Goal: Task Accomplishment & Management: Manage account settings

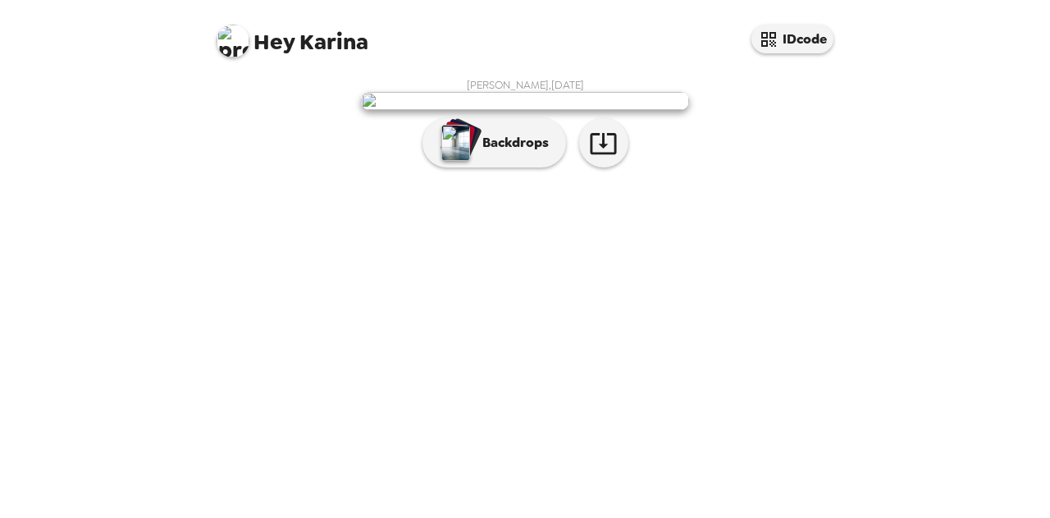
scroll to position [75, 0]
click at [591, 157] on icon "button" at bounding box center [603, 143] width 29 height 29
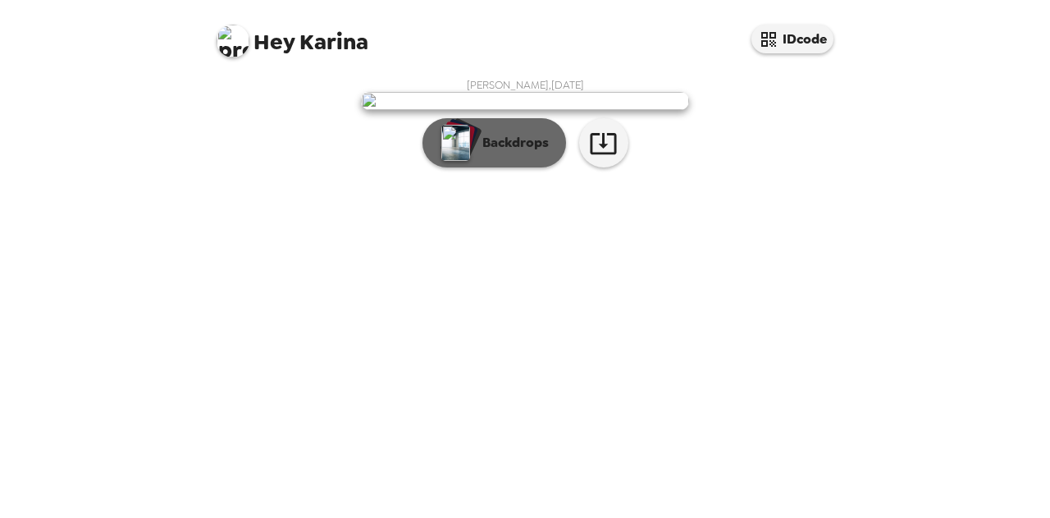
click at [502, 167] on button "Backdrops" at bounding box center [494, 142] width 144 height 49
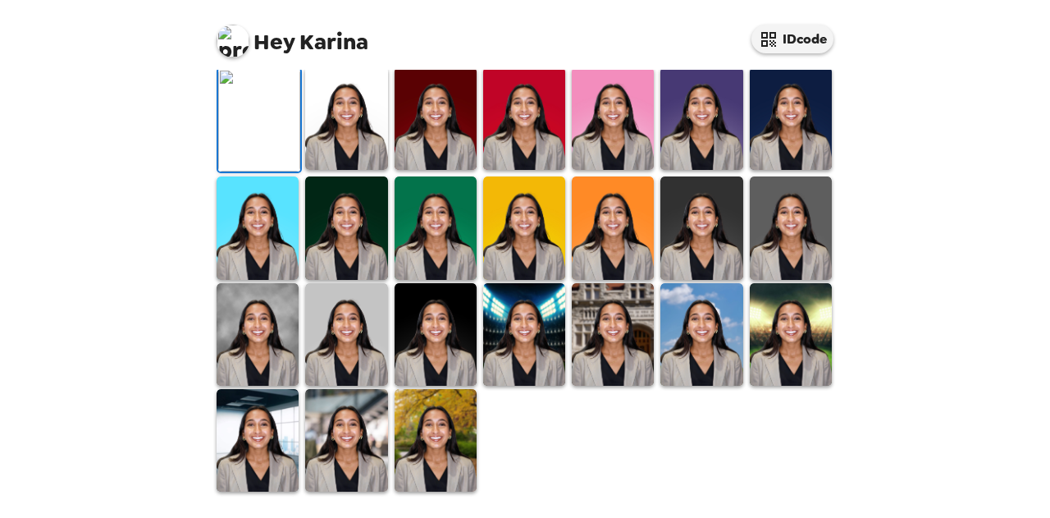
scroll to position [221, 0]
click at [350, 170] on img at bounding box center [346, 118] width 82 height 103
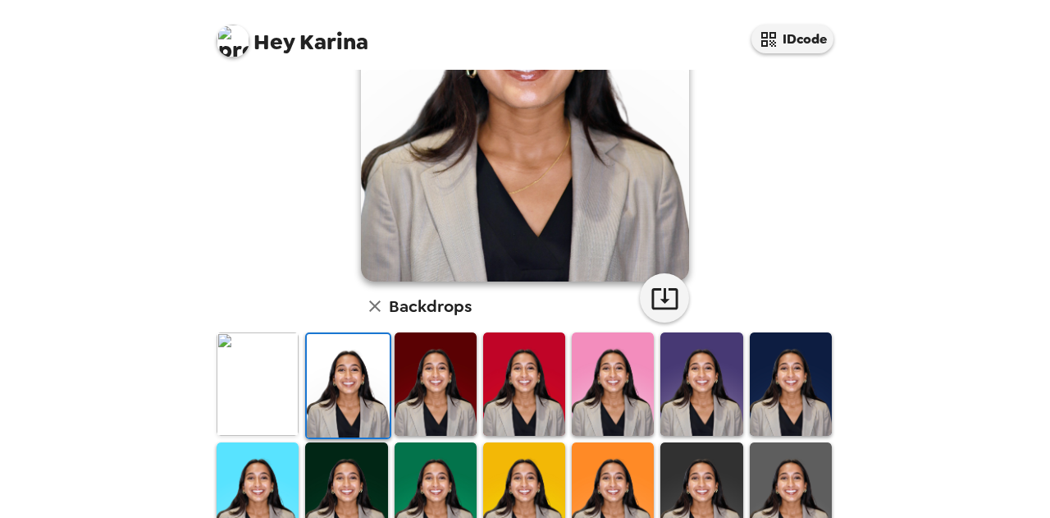
drag, startPoint x: 838, startPoint y: 253, endPoint x: 835, endPoint y: 202, distance: 50.9
click at [835, 202] on div "Karina Verma , 09-18-2025 Backdrops" at bounding box center [525, 308] width 656 height 918
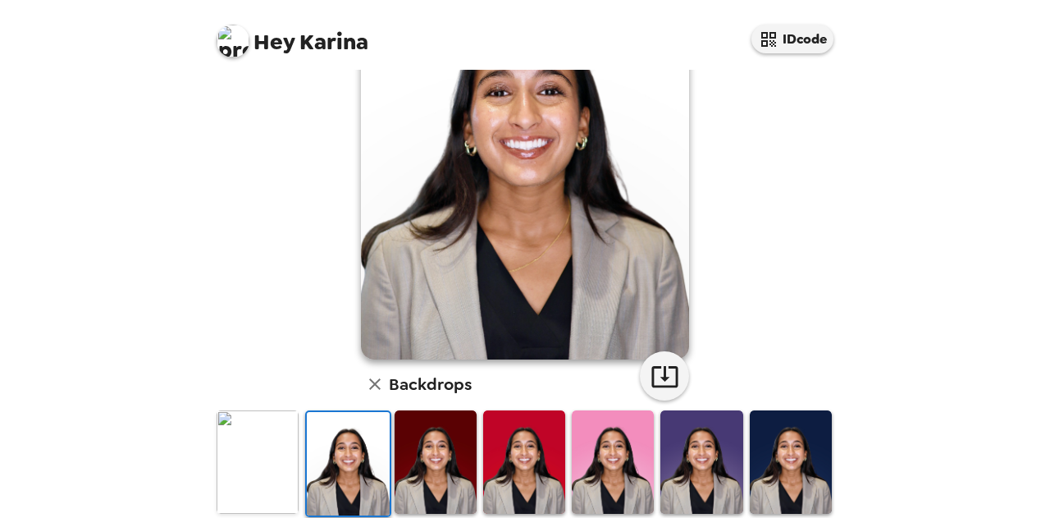
scroll to position [140, 0]
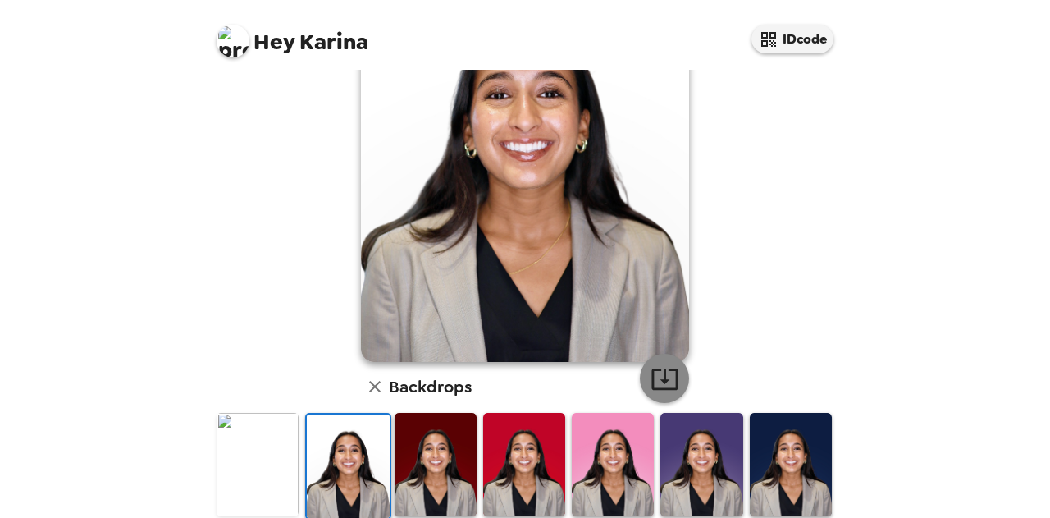
click at [661, 376] on icon "button" at bounding box center [664, 378] width 29 height 29
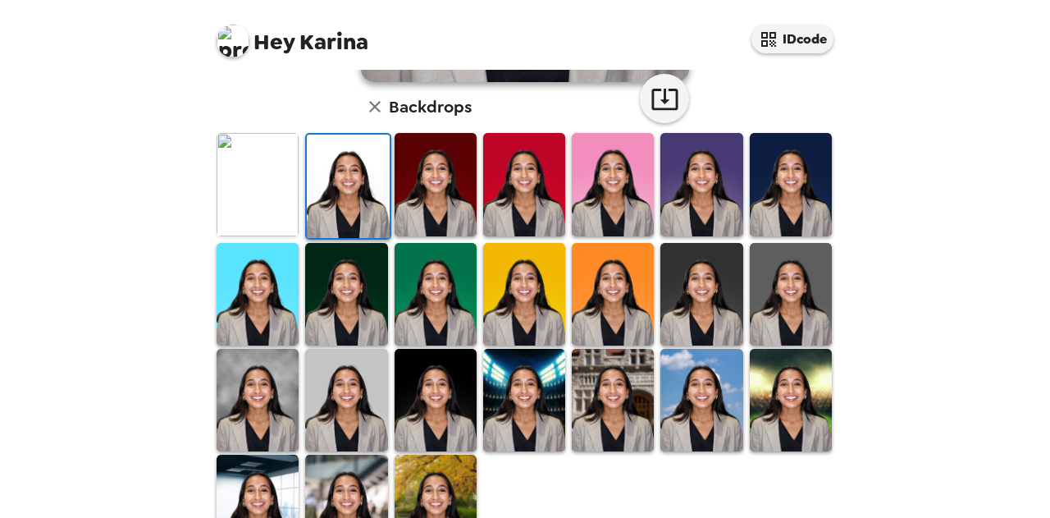
scroll to position [420, 0]
click at [440, 430] on img at bounding box center [436, 400] width 82 height 103
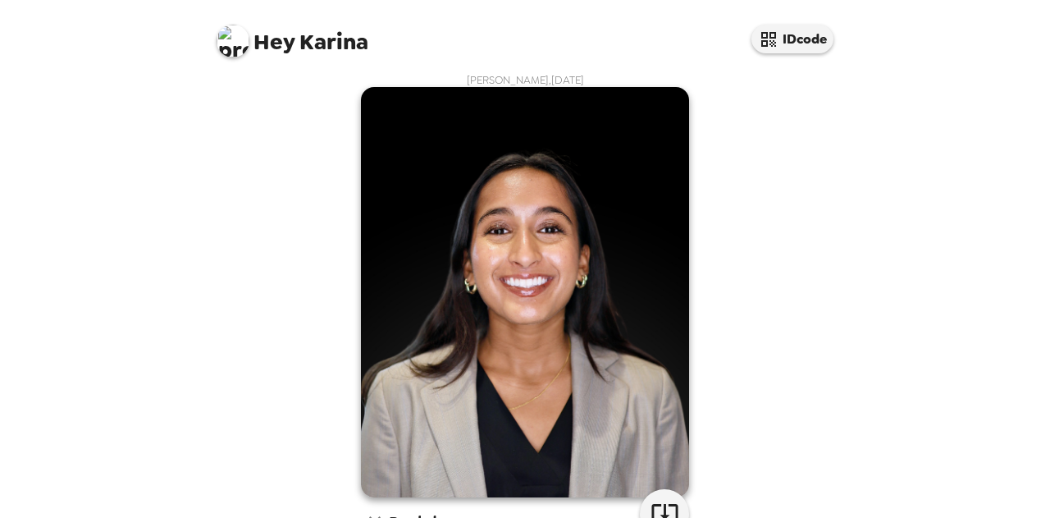
scroll to position [41, 0]
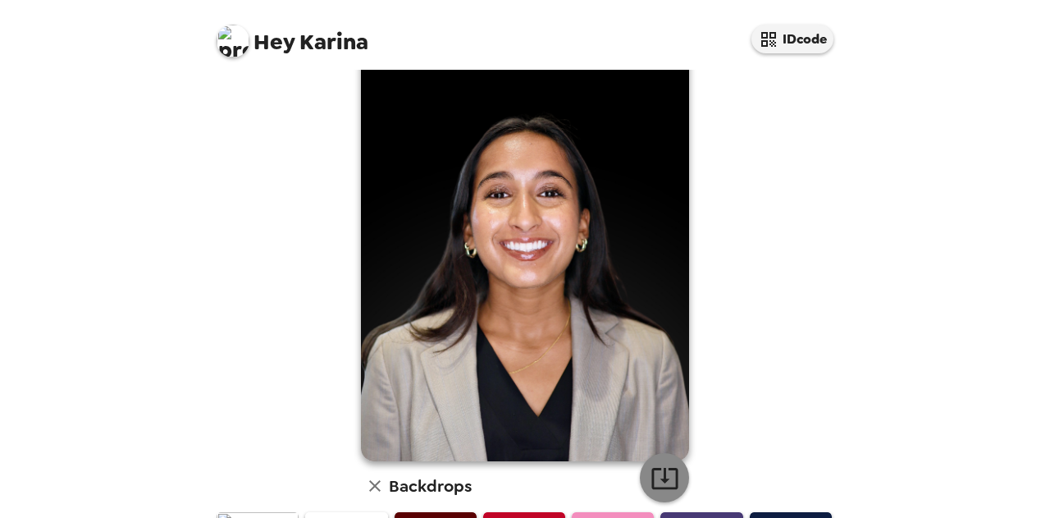
click at [650, 472] on icon "button" at bounding box center [664, 477] width 29 height 29
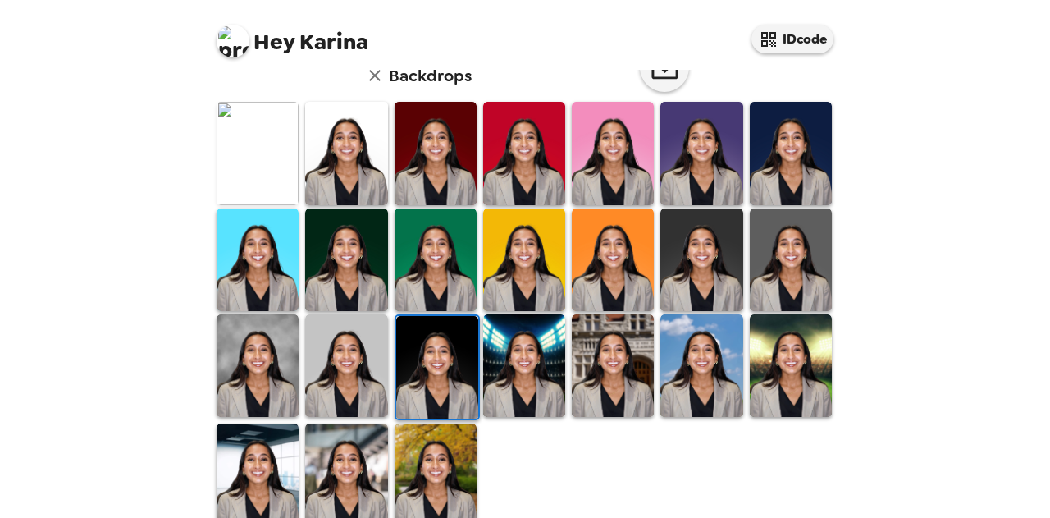
scroll to position [453, 0]
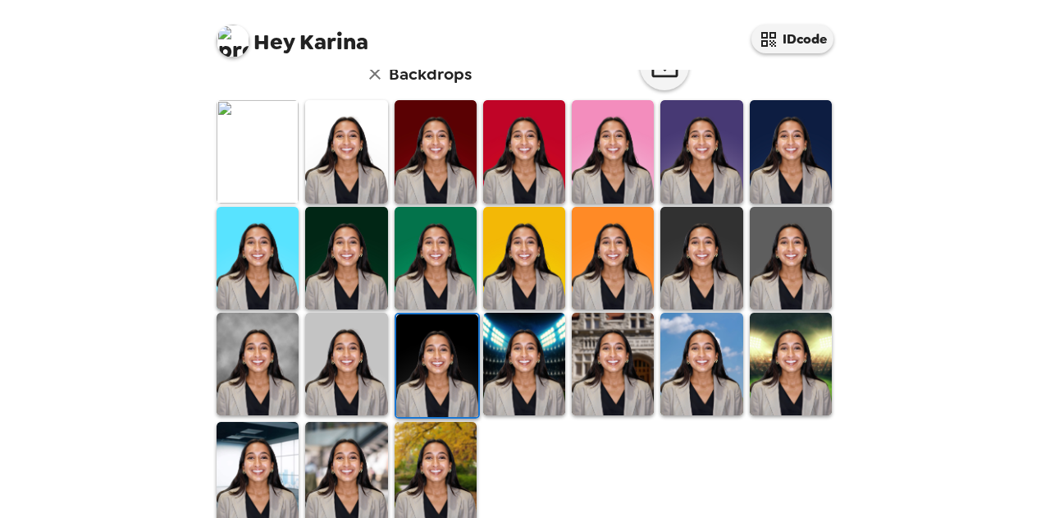
click at [257, 362] on img at bounding box center [258, 364] width 82 height 103
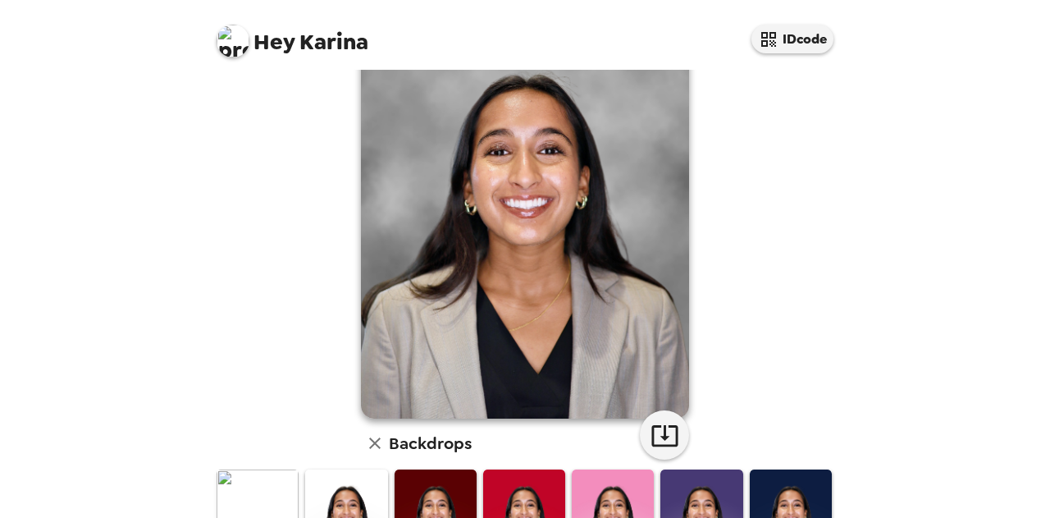
scroll to position [49, 0]
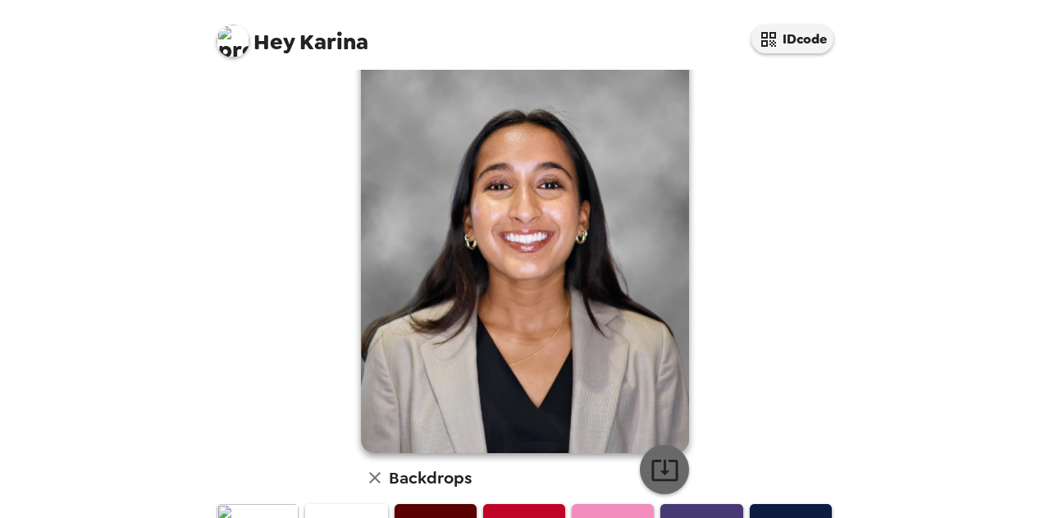
click at [655, 459] on icon "button" at bounding box center [664, 469] width 29 height 29
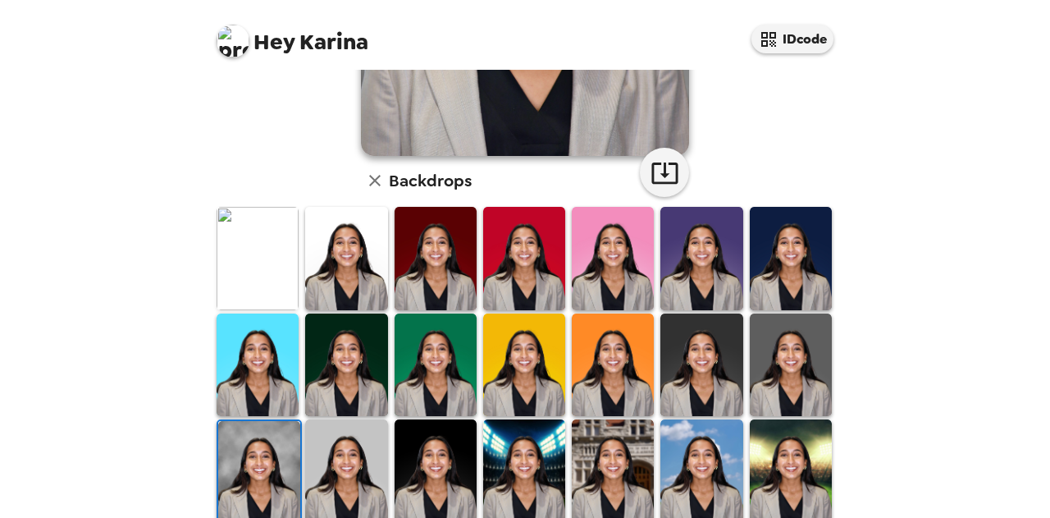
scroll to position [413, 0]
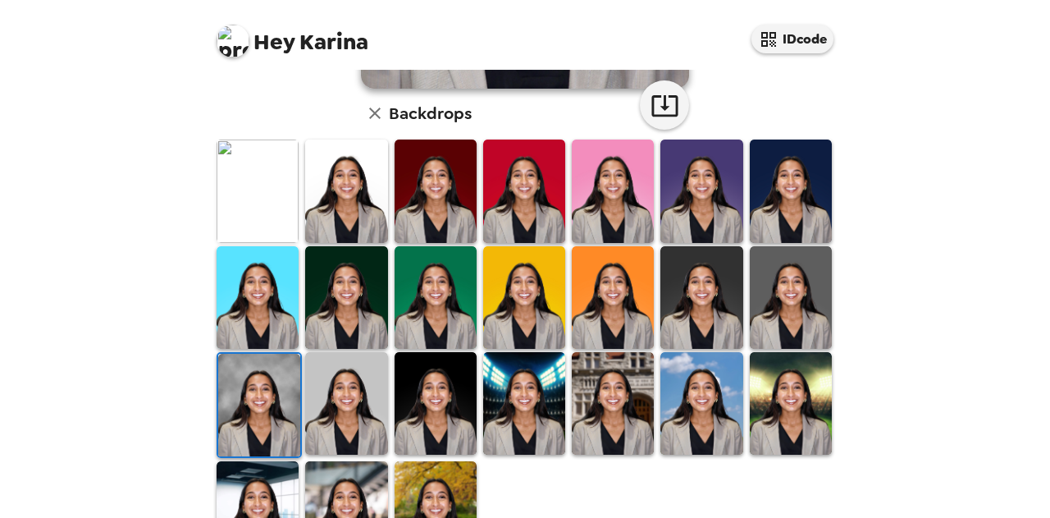
click at [794, 298] on img at bounding box center [791, 297] width 82 height 103
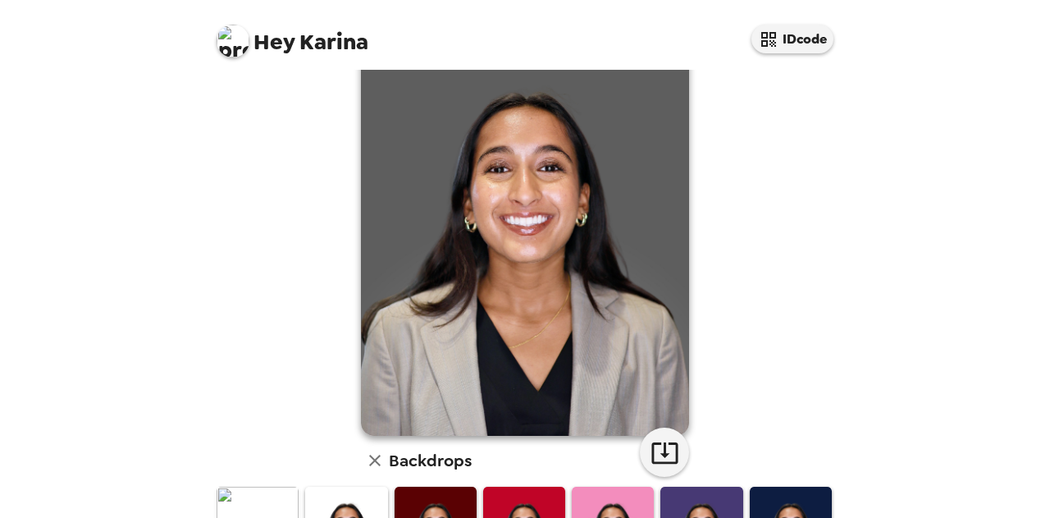
scroll to position [18, 0]
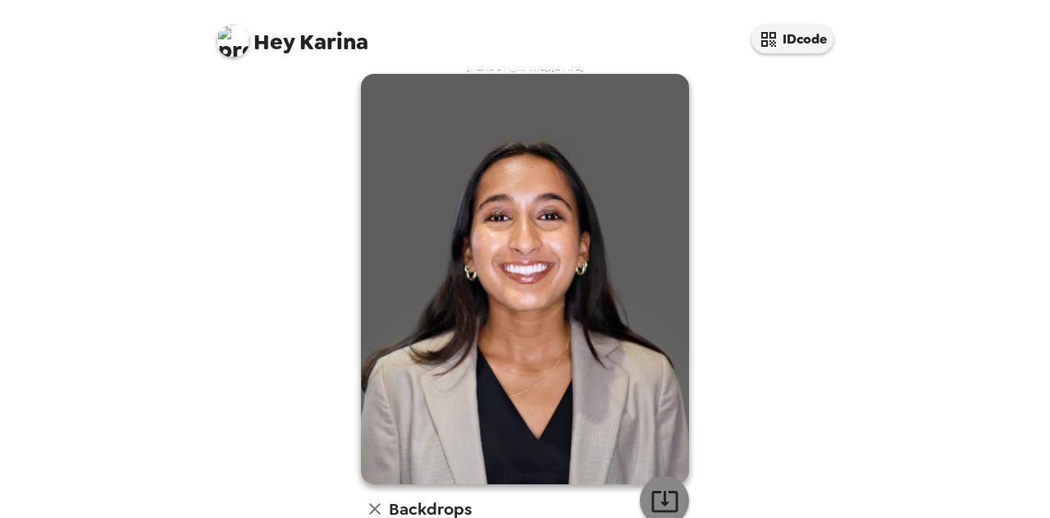
click at [666, 496] on icon "button" at bounding box center [664, 500] width 29 height 29
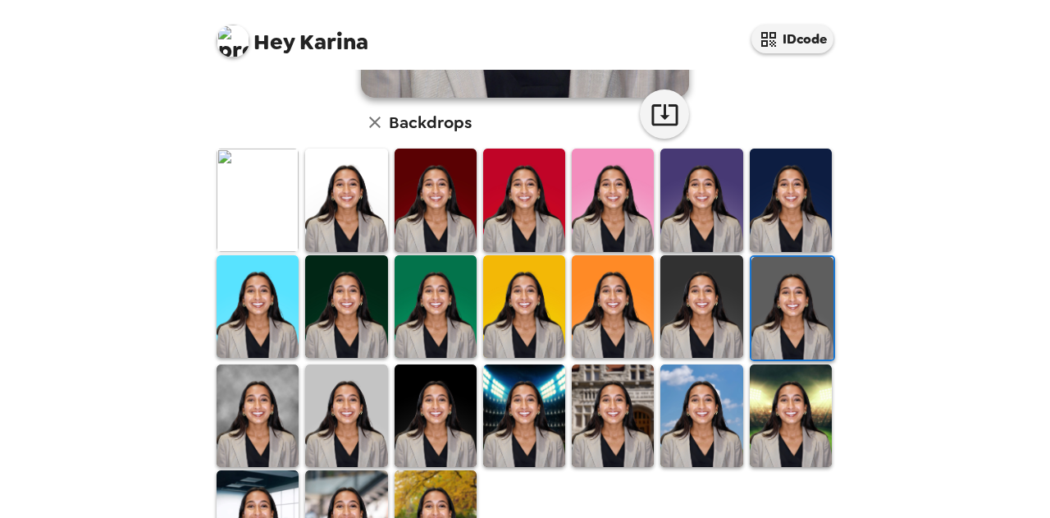
scroll to position [402, 0]
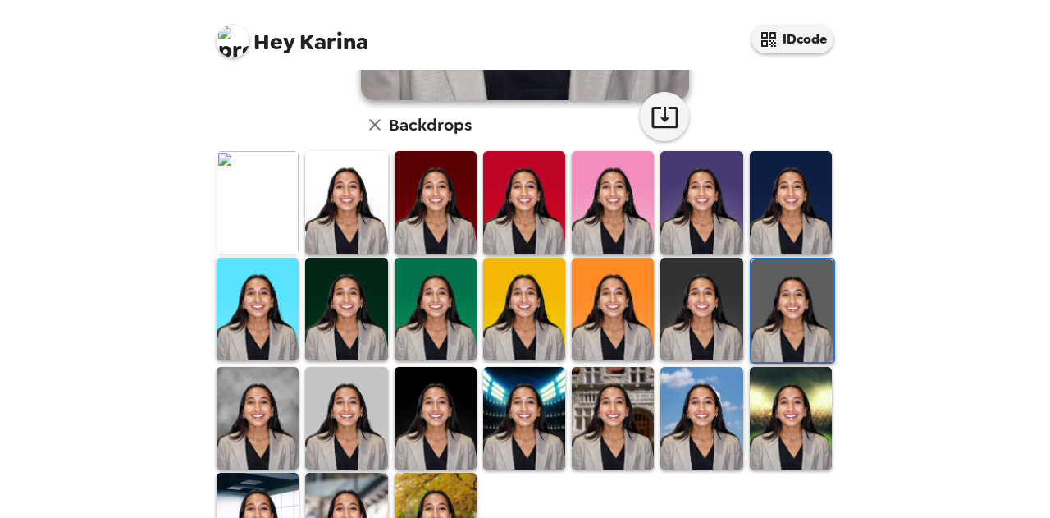
click at [682, 318] on img at bounding box center [701, 309] width 82 height 103
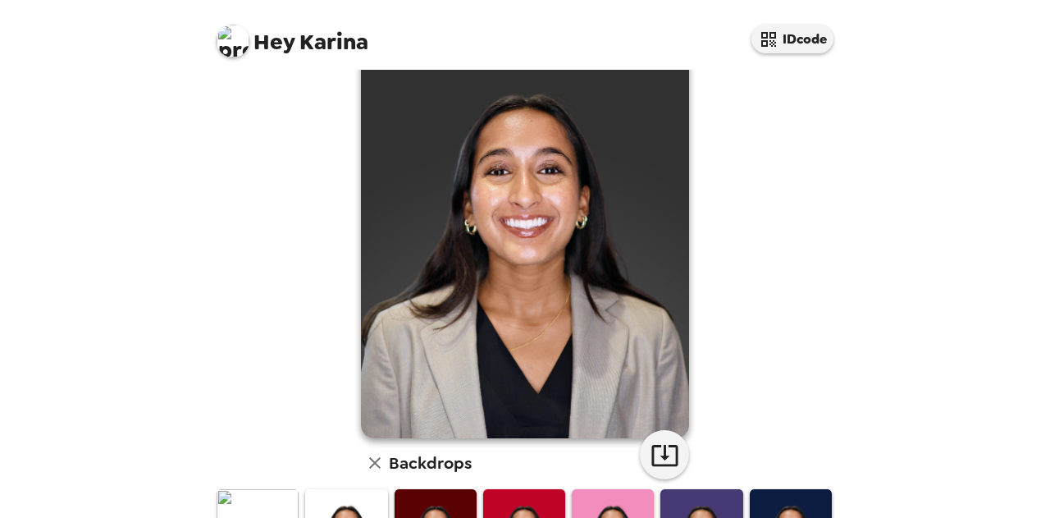
scroll to position [29, 0]
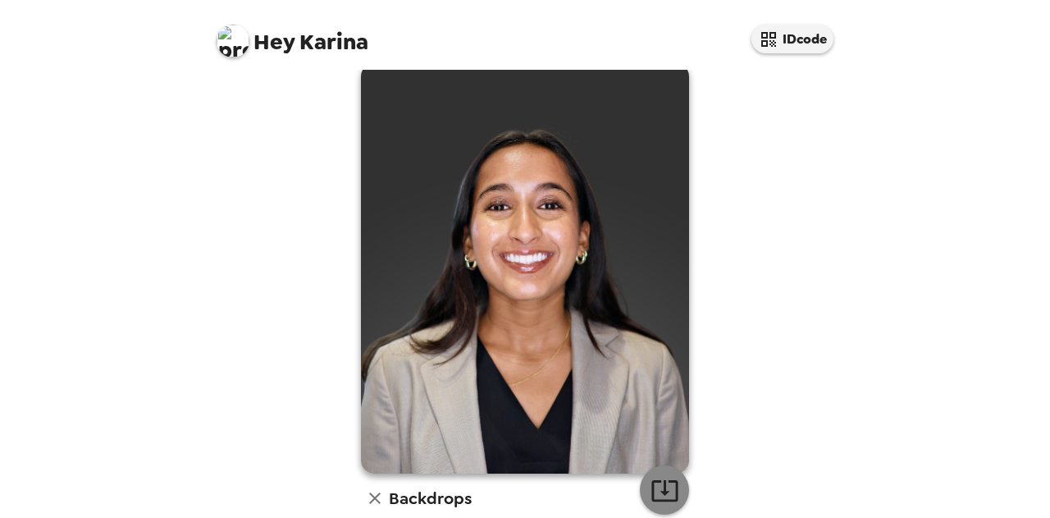
click at [651, 482] on icon "button" at bounding box center [664, 490] width 26 height 21
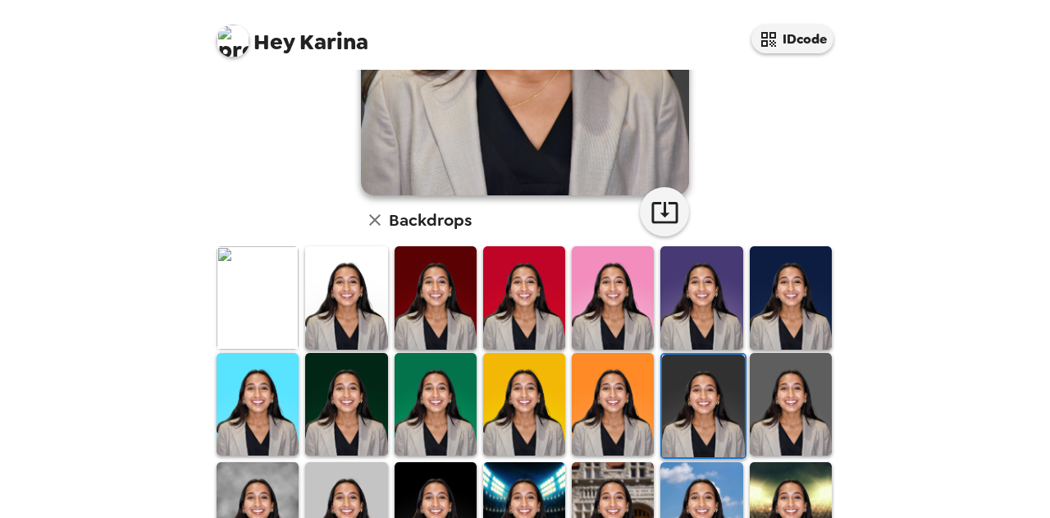
scroll to position [309, 0]
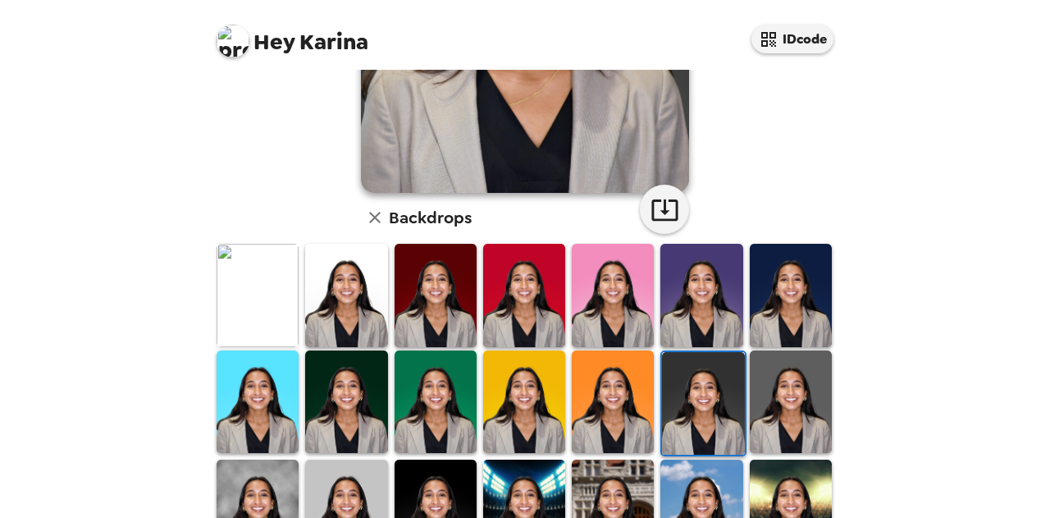
click at [774, 327] on img at bounding box center [791, 295] width 82 height 103
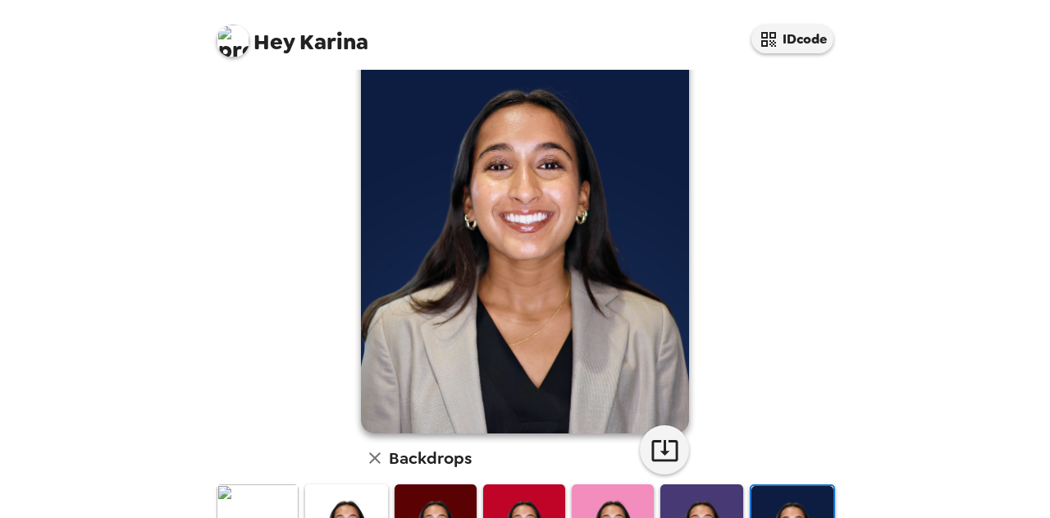
scroll to position [100, 0]
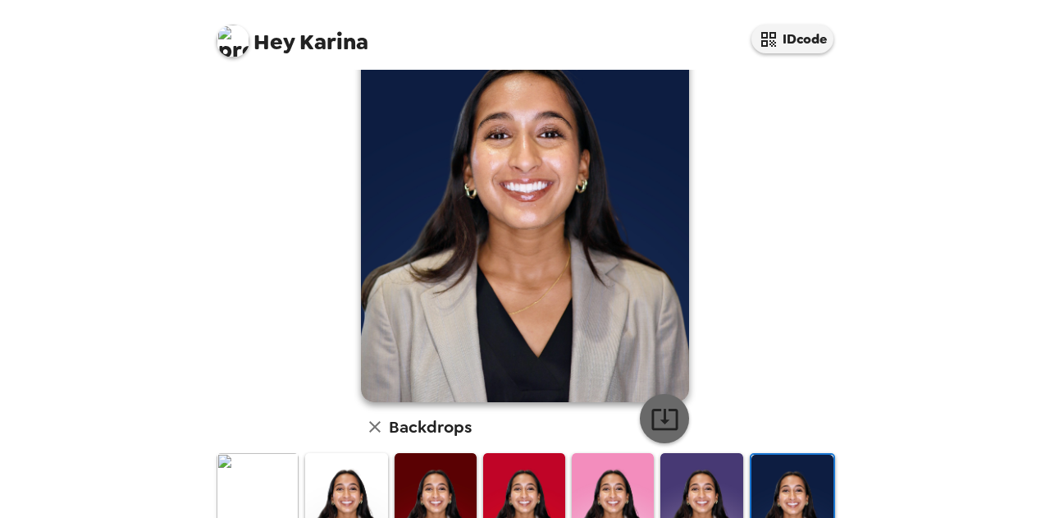
click at [658, 415] on icon "button" at bounding box center [664, 418] width 26 height 21
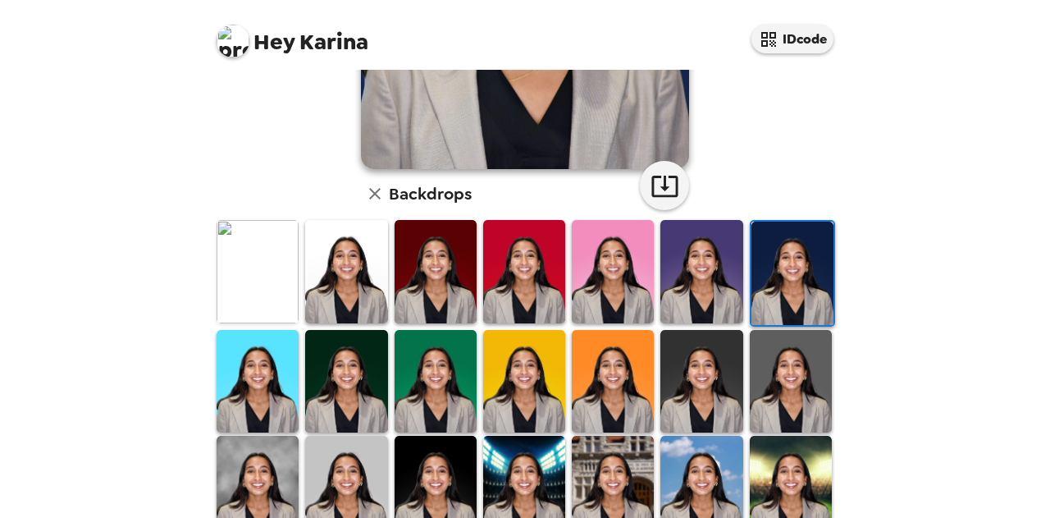
scroll to position [332, 0]
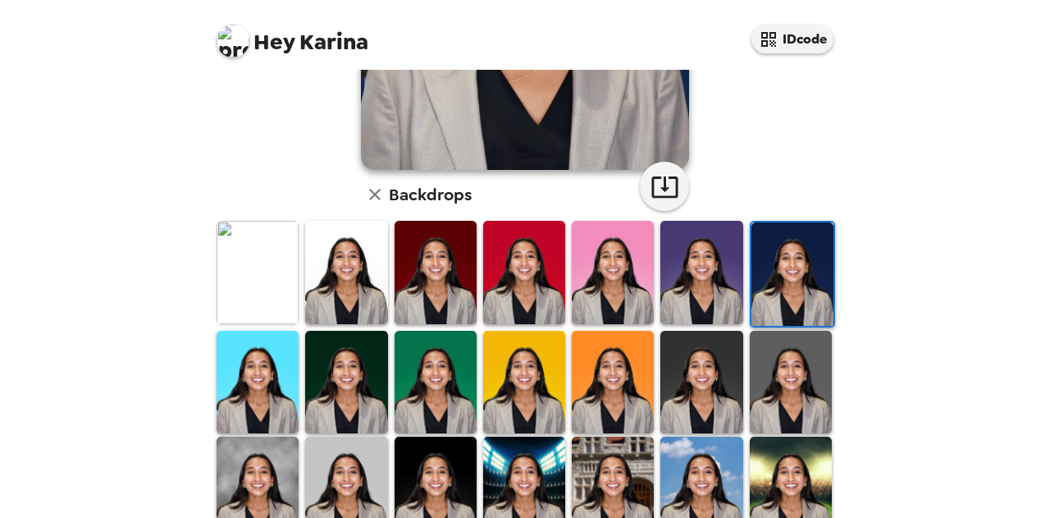
click at [322, 410] on img at bounding box center [346, 382] width 82 height 103
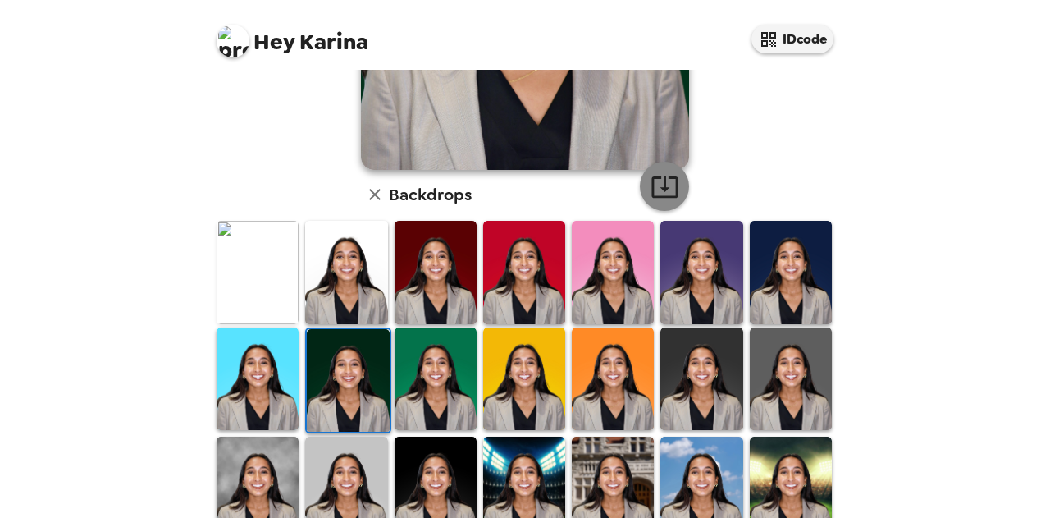
click at [650, 198] on icon "button" at bounding box center [664, 186] width 29 height 29
click at [256, 285] on img at bounding box center [258, 272] width 82 height 103
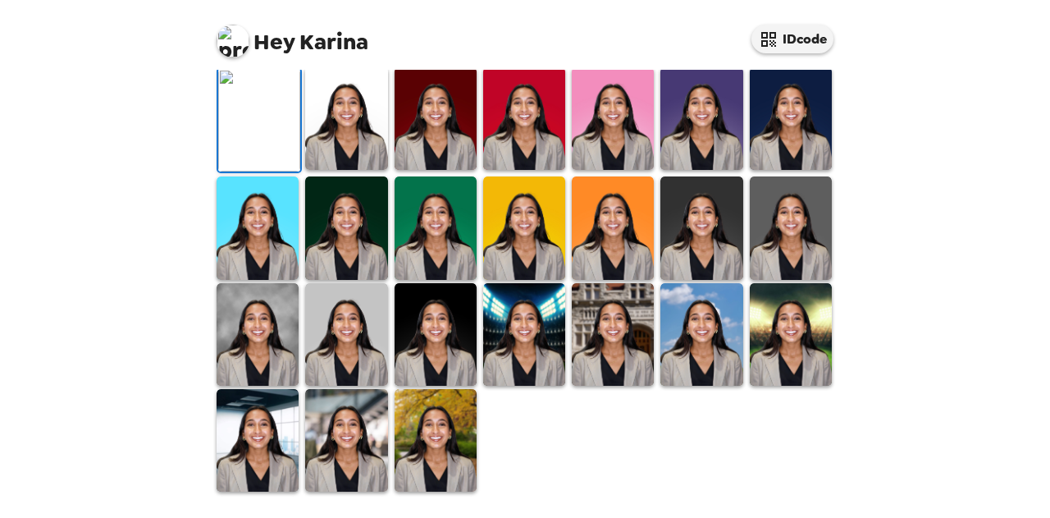
click at [650, 48] on icon "button" at bounding box center [664, 33] width 29 height 29
click at [1049, 260] on div "Hey Karina IDcode Karina Verma , 09-18-2025 Backdrops" at bounding box center [525, 259] width 1050 height 518
click at [313, 452] on img at bounding box center [346, 440] width 82 height 103
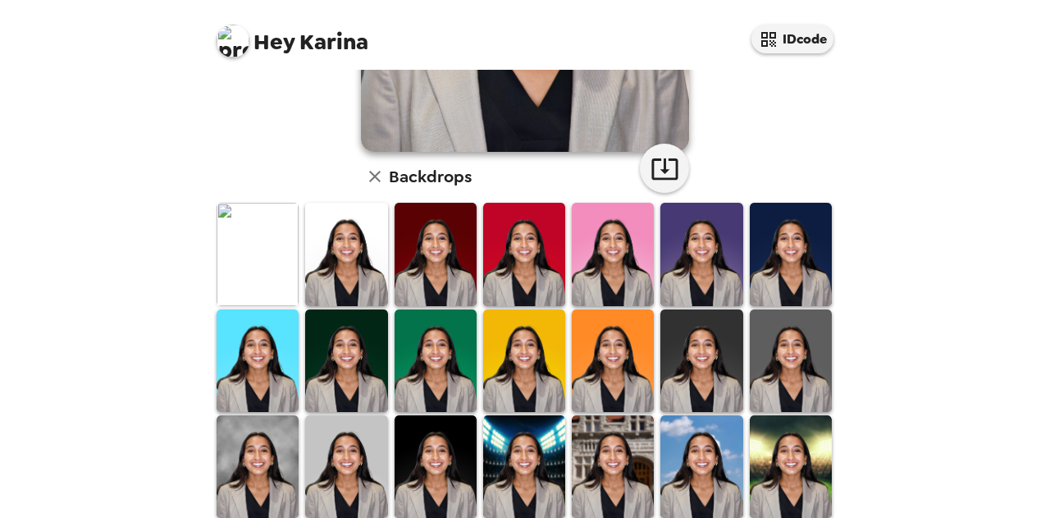
scroll to position [363, 0]
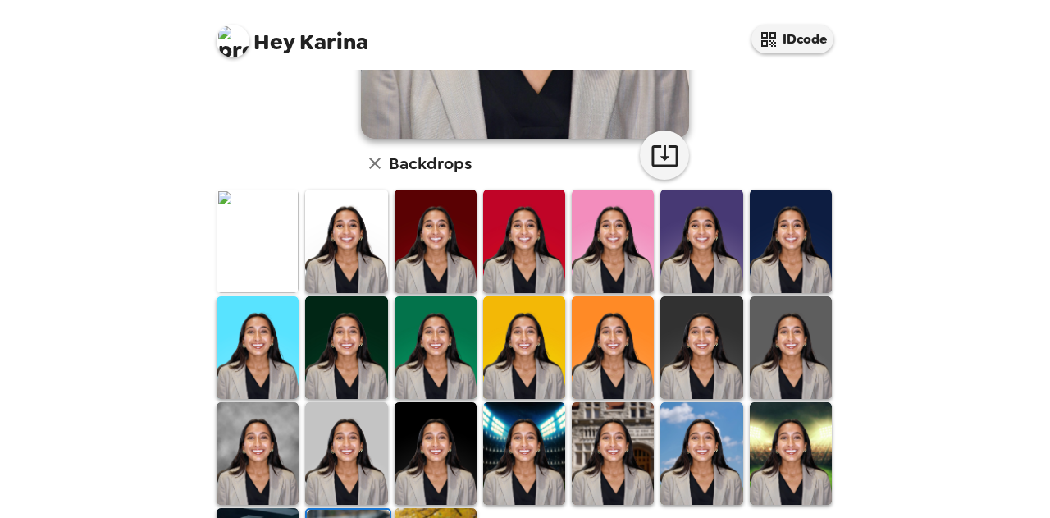
click at [820, 309] on div at bounding box center [790, 347] width 89 height 106
click at [808, 312] on img at bounding box center [791, 347] width 82 height 103
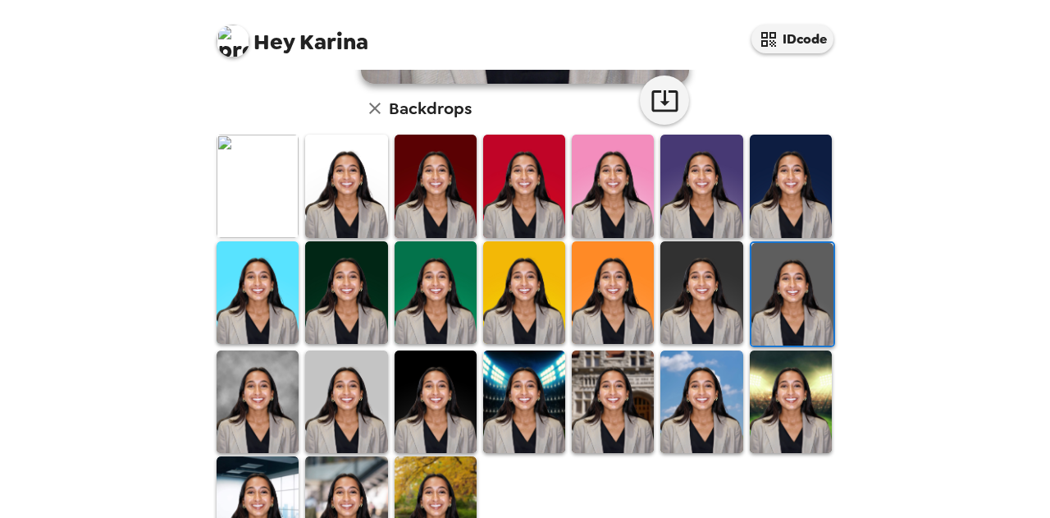
scroll to position [413, 0]
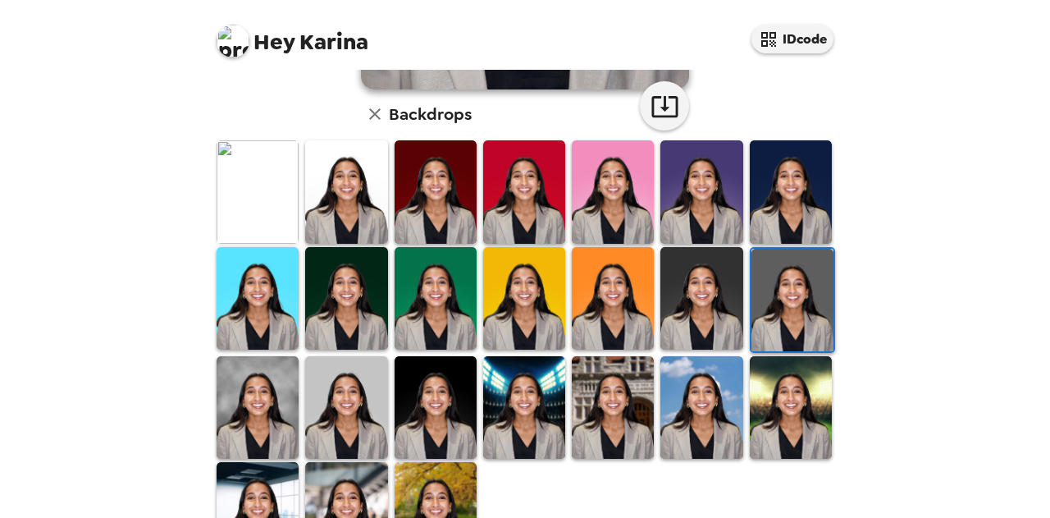
click at [343, 217] on img at bounding box center [346, 191] width 82 height 103
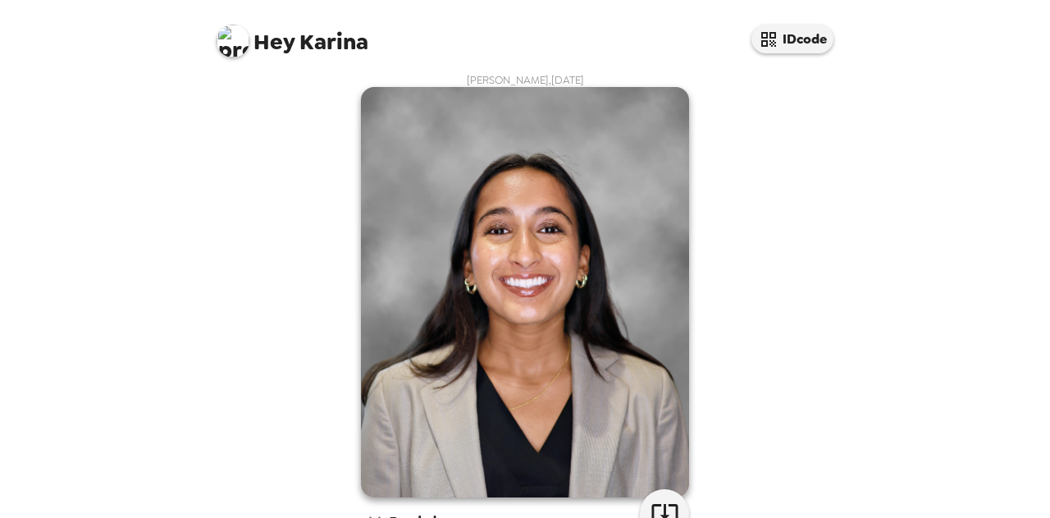
scroll to position [4, 0]
